Goal: Task Accomplishment & Management: Manage account settings

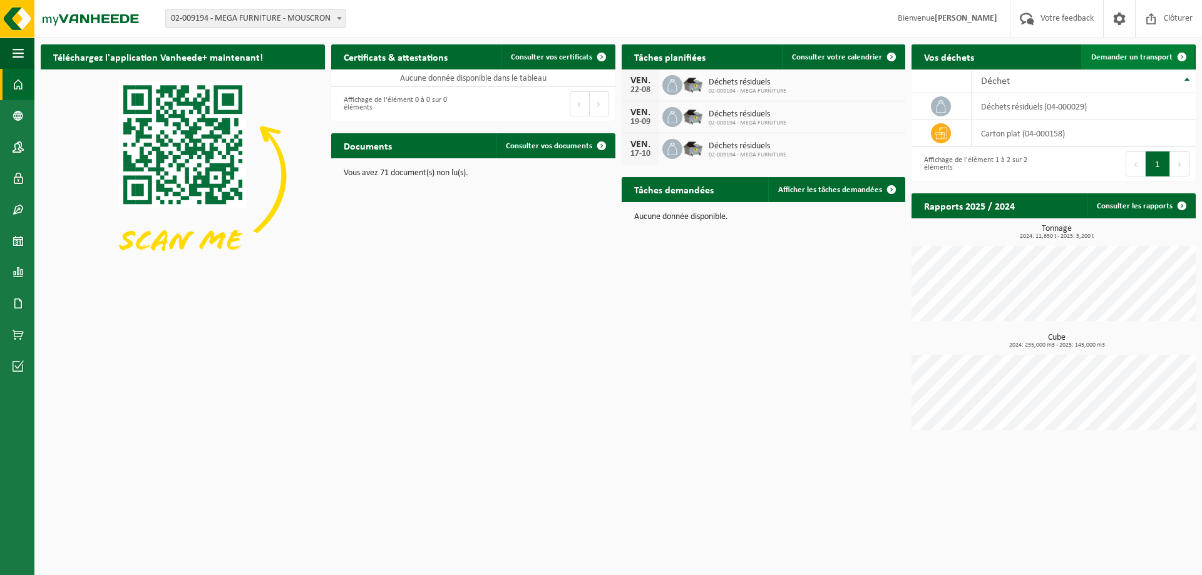
click at [1128, 56] on span "Demander un transport" at bounding box center [1131, 57] width 81 height 8
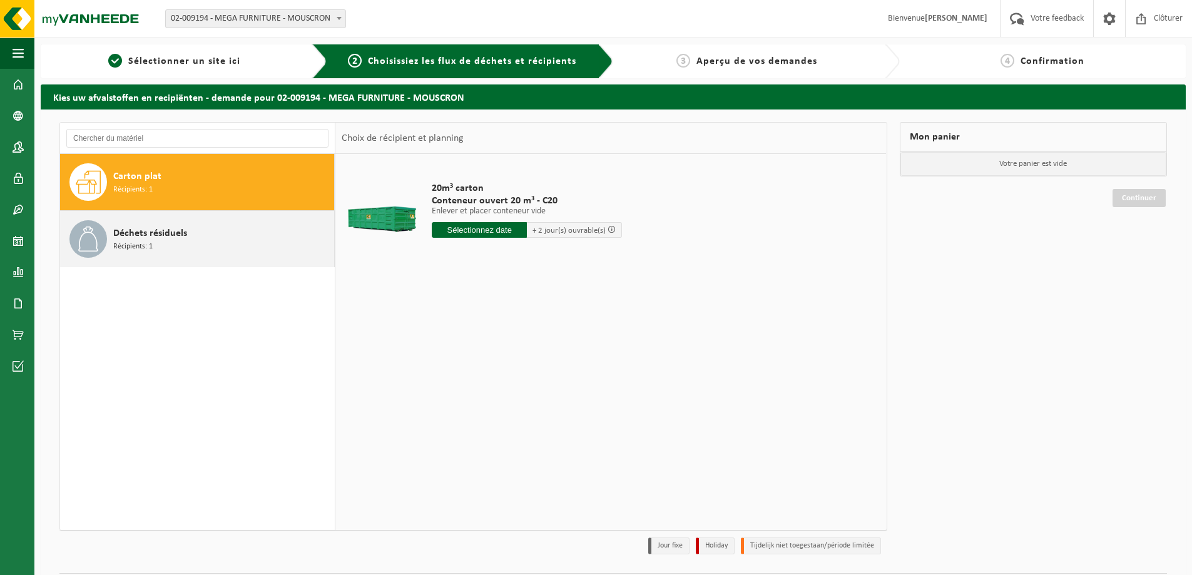
click at [188, 238] on div "Déchets résiduels Récipients: 1" at bounding box center [222, 239] width 218 height 38
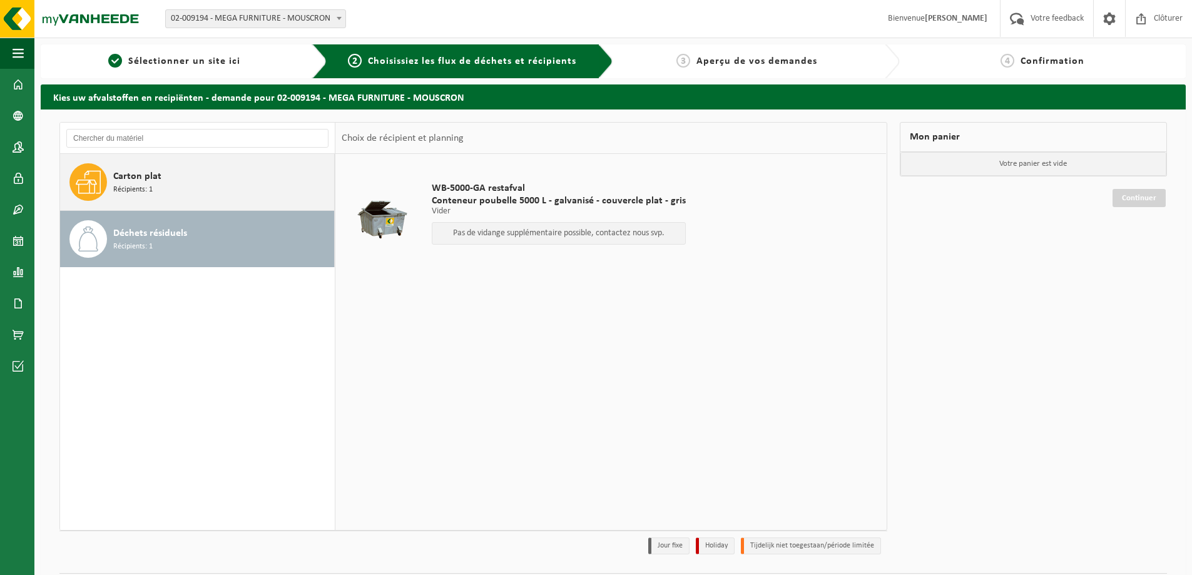
click at [156, 177] on span "Carton plat" at bounding box center [137, 176] width 48 height 15
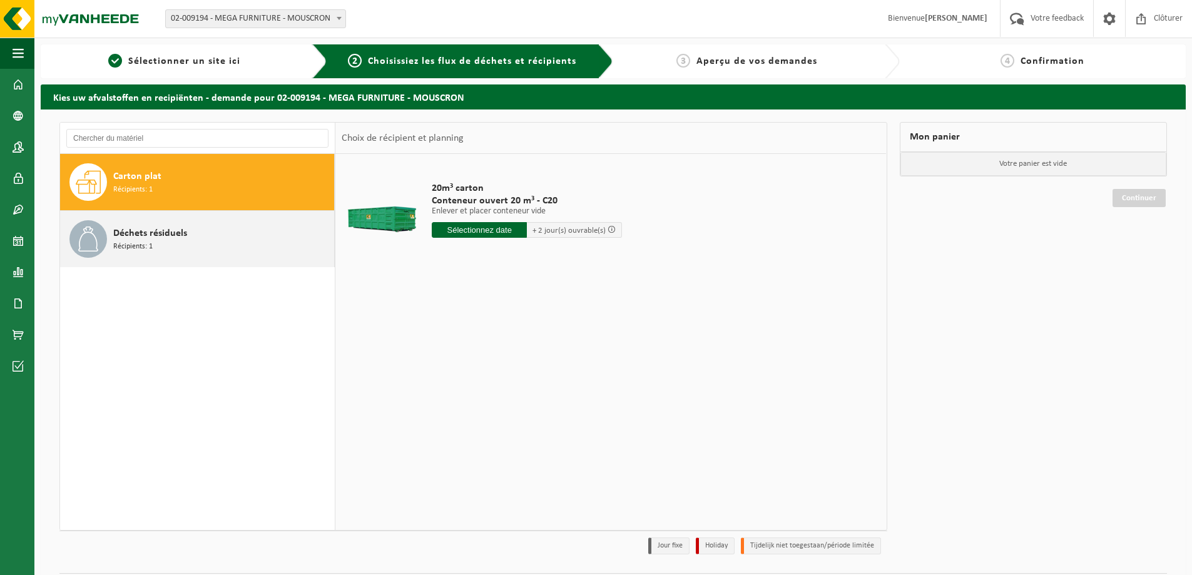
click at [181, 233] on span "Déchets résiduels" at bounding box center [150, 233] width 74 height 15
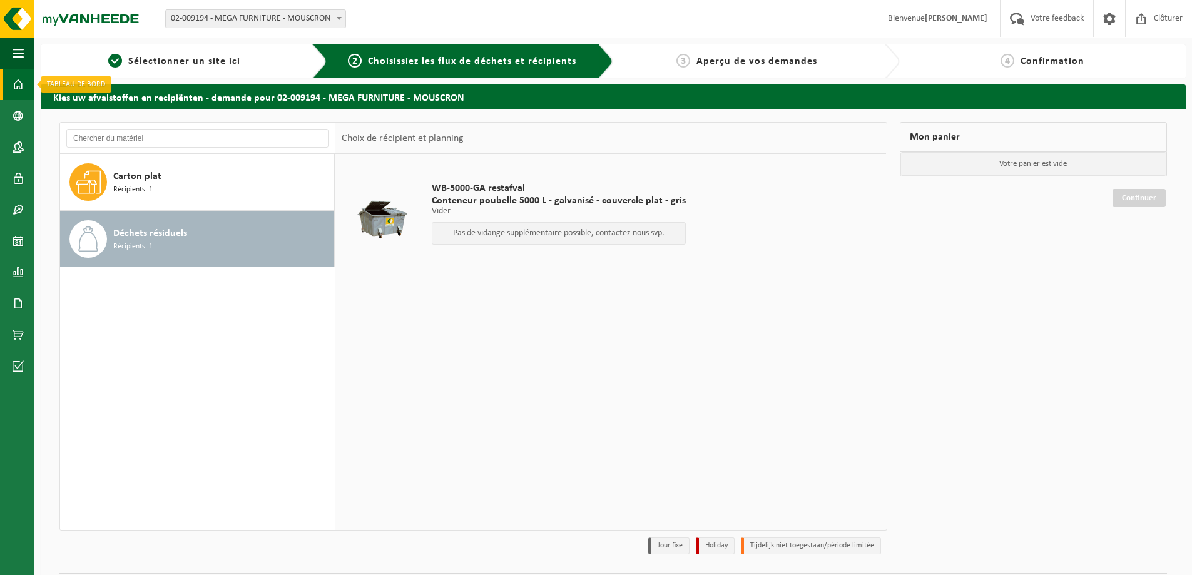
click at [14, 83] on span at bounding box center [18, 84] width 11 height 31
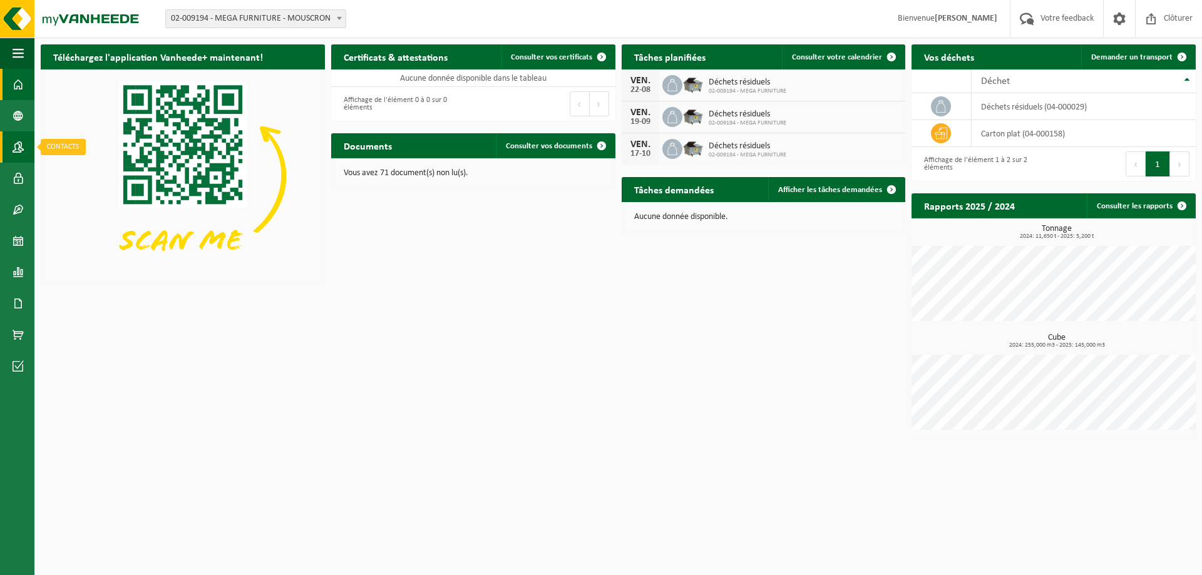
click at [21, 151] on span at bounding box center [18, 146] width 11 height 31
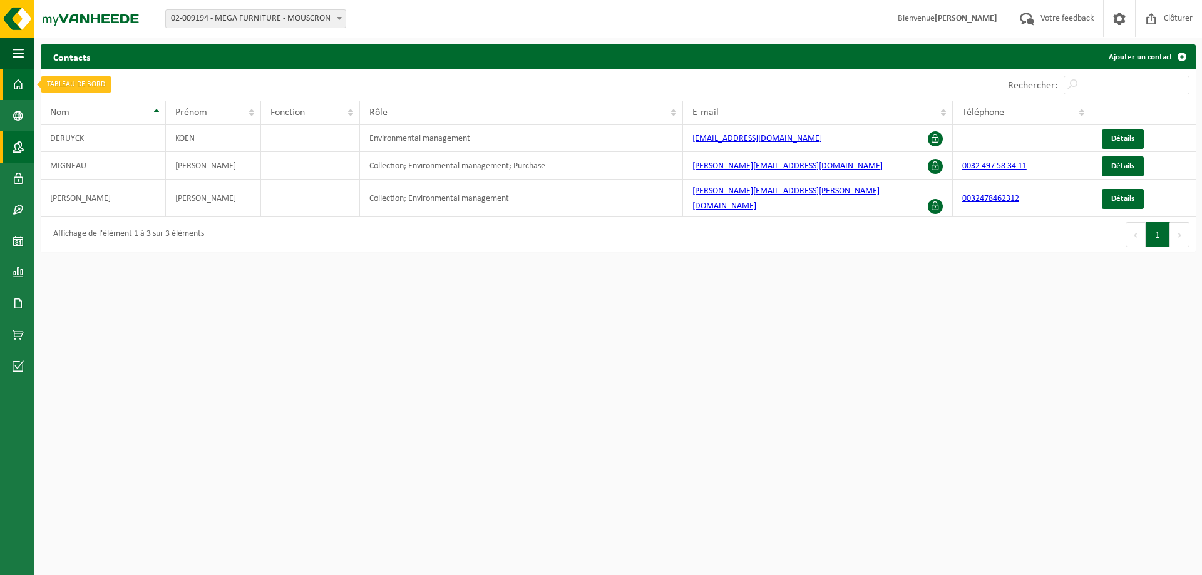
click at [16, 85] on span at bounding box center [18, 84] width 11 height 31
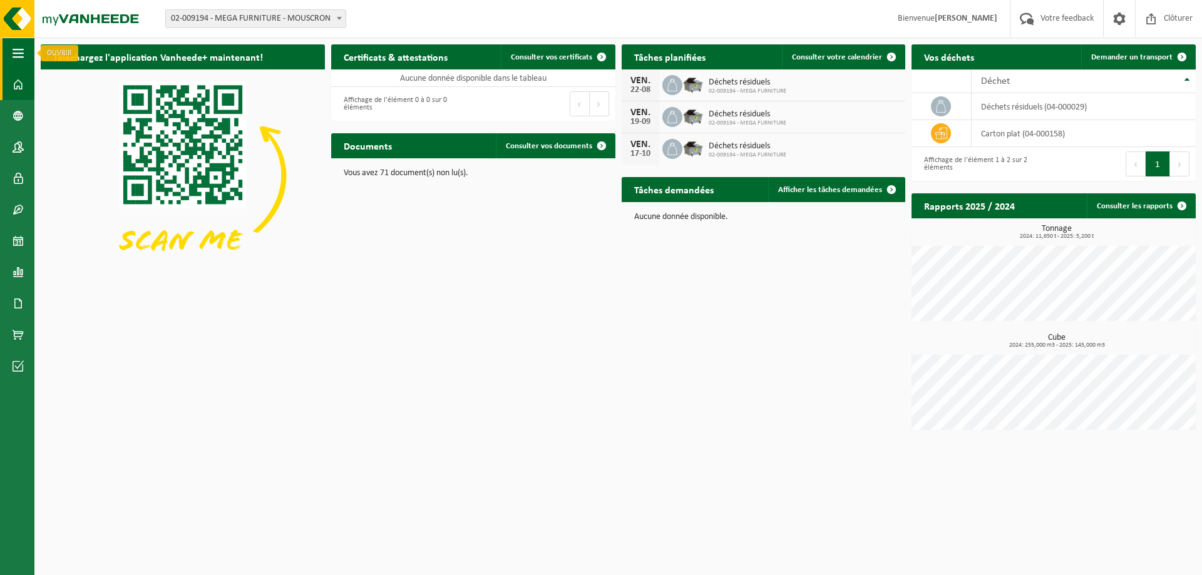
click at [17, 52] on span "button" at bounding box center [18, 53] width 11 height 31
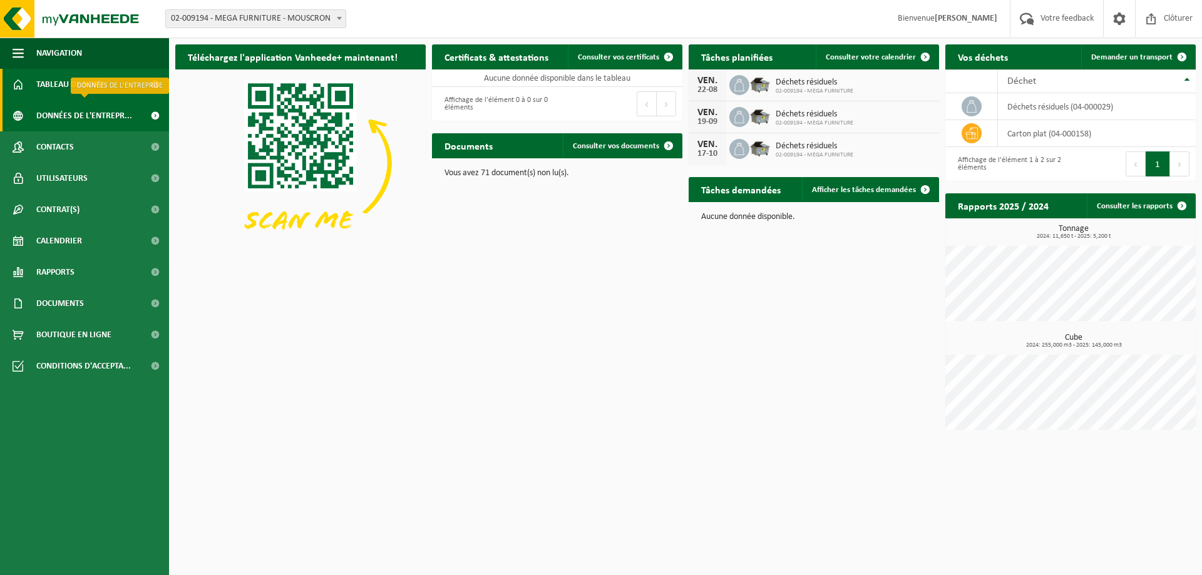
click at [88, 115] on span "Données de l'entrepr..." at bounding box center [84, 115] width 96 height 31
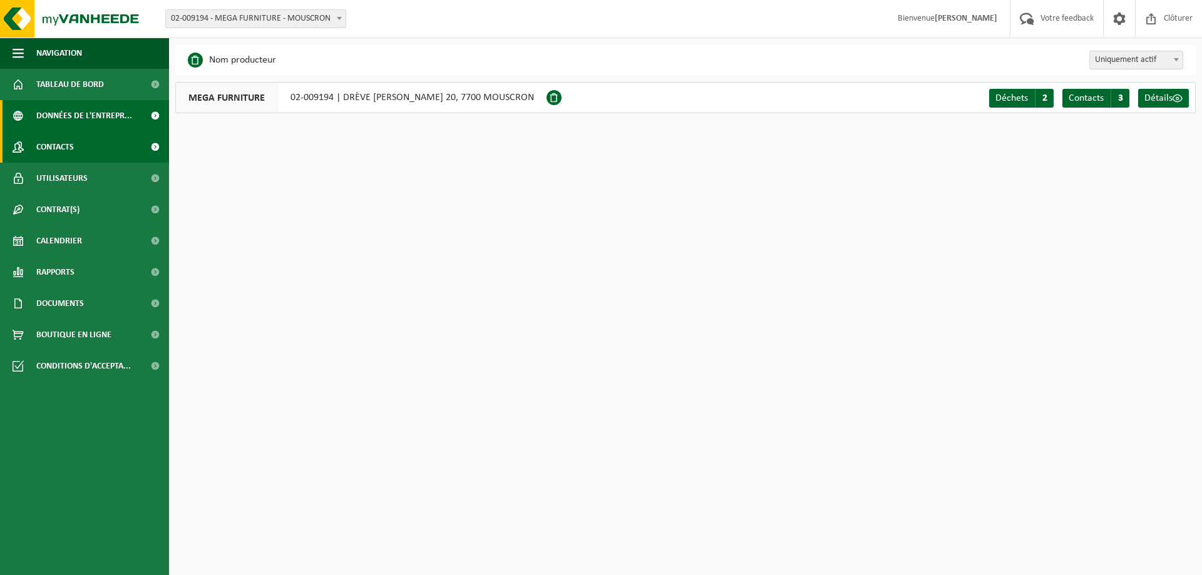
click at [78, 143] on link "Contacts" at bounding box center [84, 146] width 169 height 31
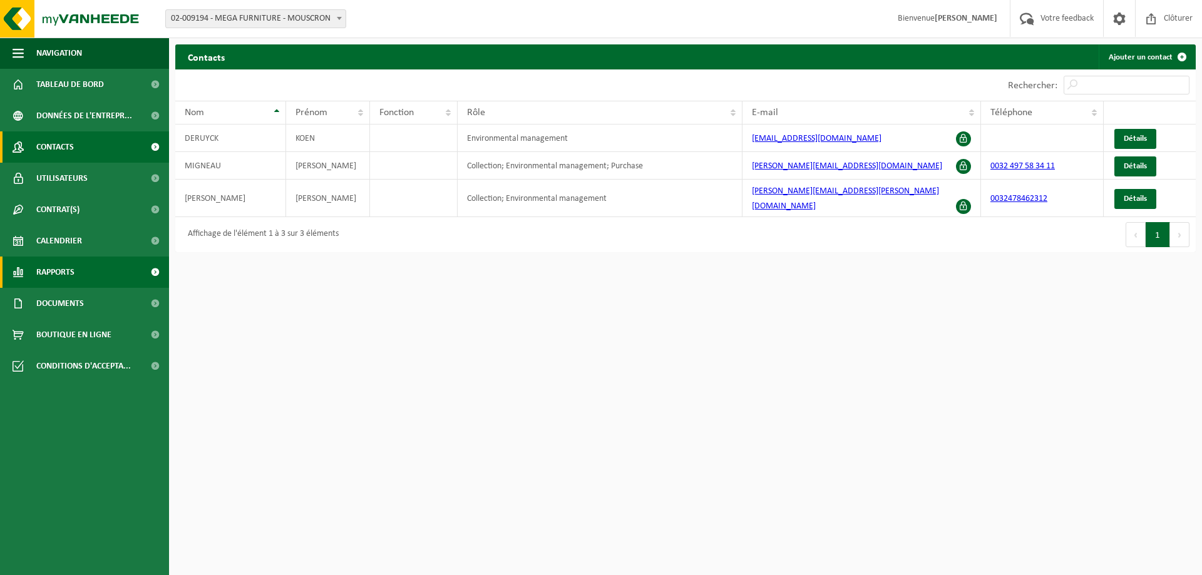
click at [81, 267] on link "Rapports" at bounding box center [84, 272] width 169 height 31
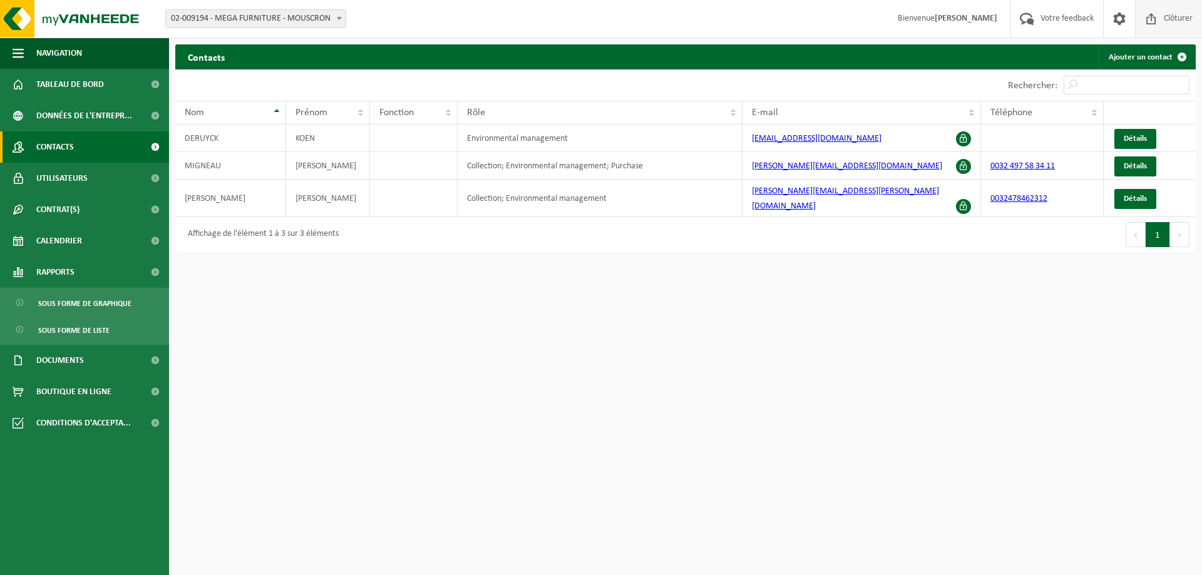
click at [1166, 17] on span "Clôturer" at bounding box center [1177, 18] width 35 height 37
